Goal: Task Accomplishment & Management: Manage account settings

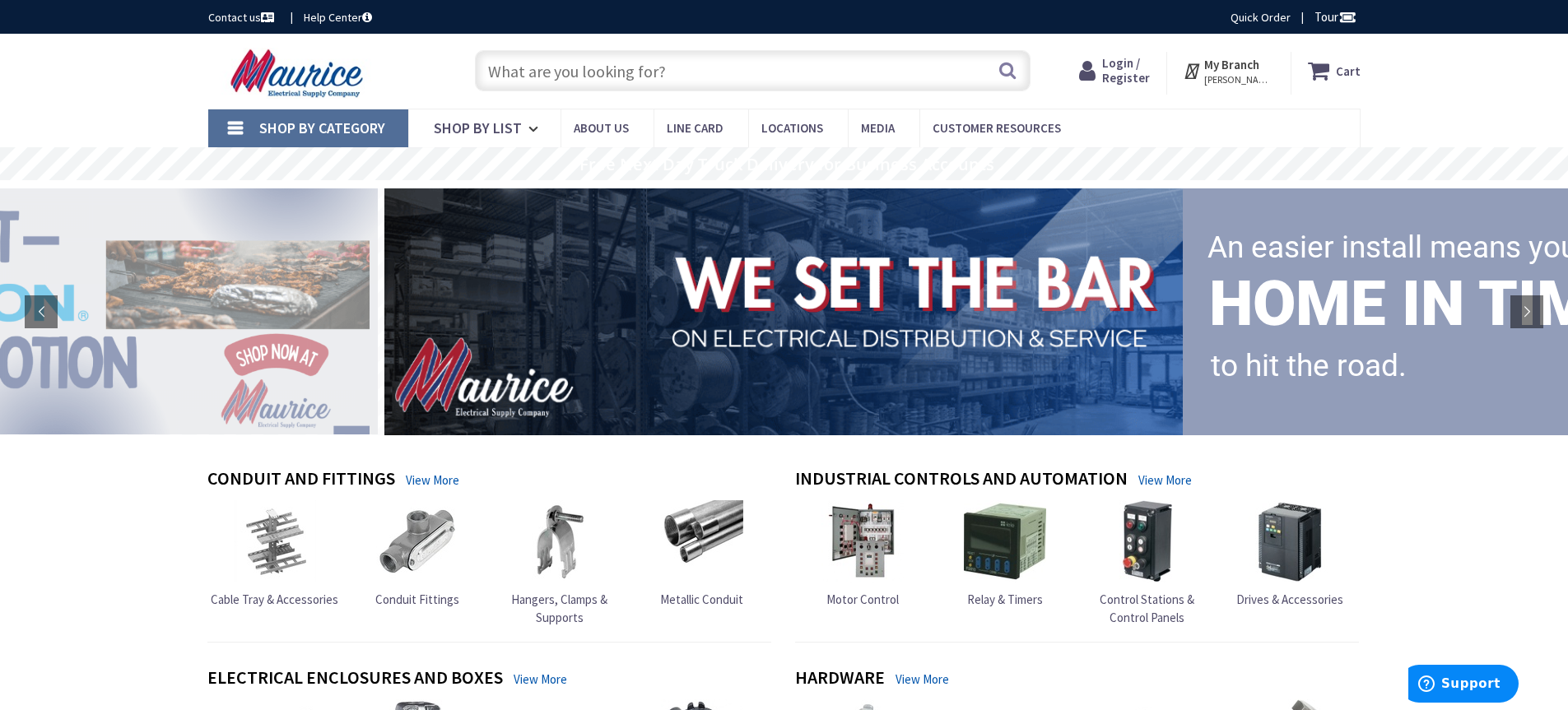
click at [1123, 63] on span "Login / Register" at bounding box center [1126, 70] width 48 height 31
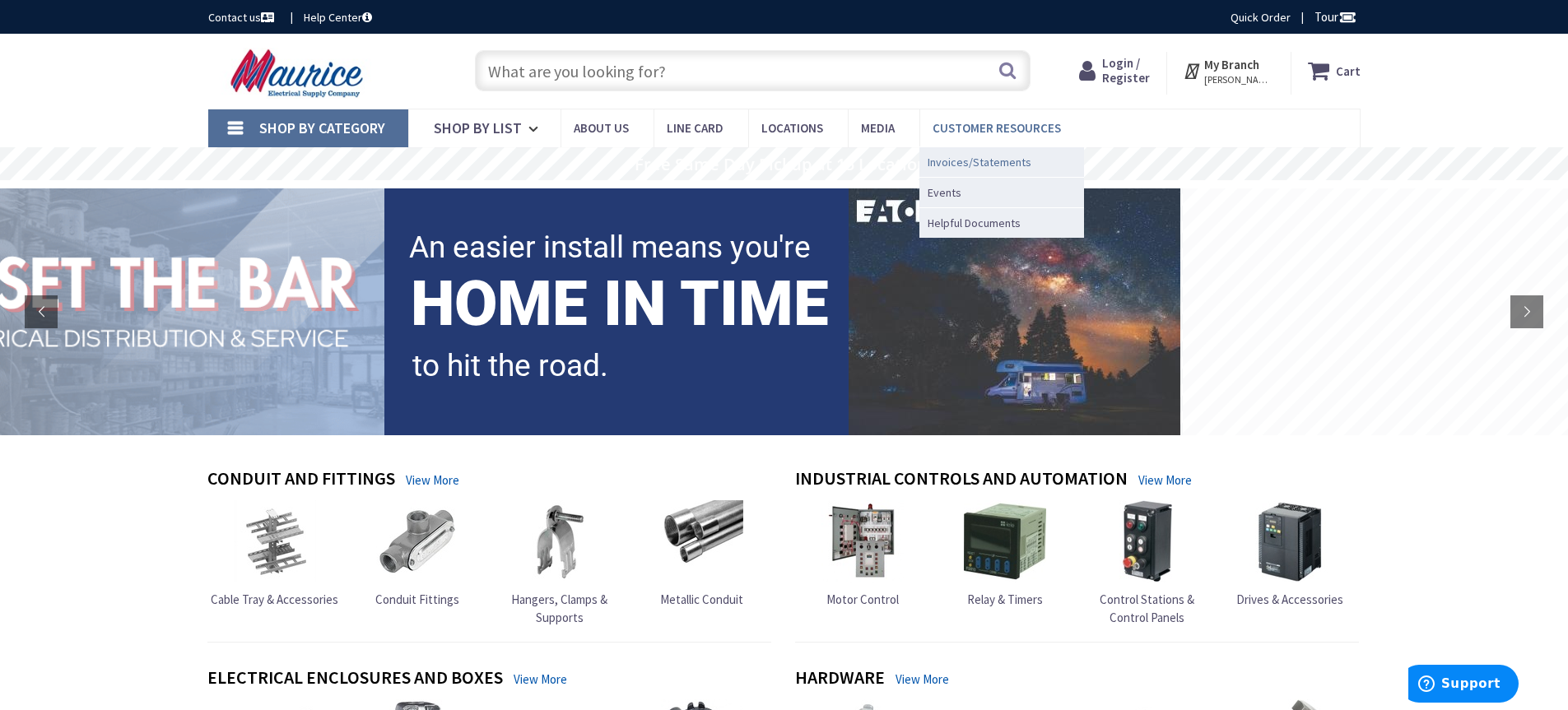
click at [967, 161] on span "Invoices/Statements" at bounding box center [979, 162] width 104 height 16
